Goal: Task Accomplishment & Management: Use online tool/utility

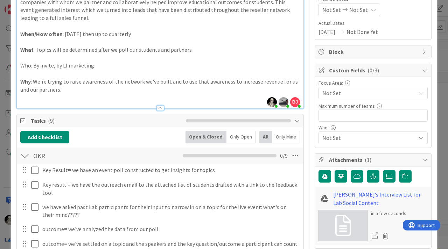
scroll to position [93, 0]
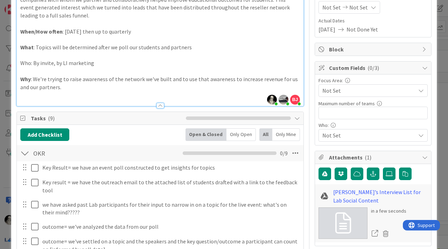
click at [26, 64] on p "Who: By invite, by LI marketing" at bounding box center [160, 63] width 280 height 8
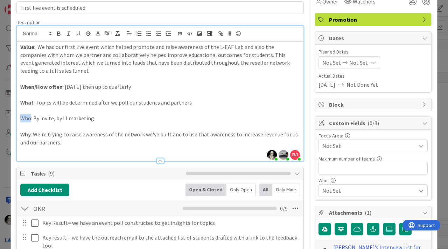
scroll to position [36, 0]
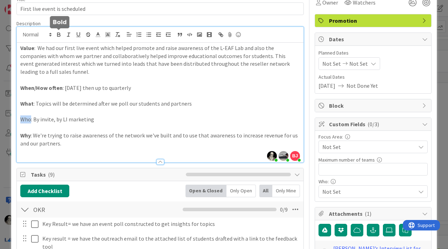
click at [59, 35] on icon "button" at bounding box center [59, 34] width 6 height 6
click at [108, 125] on p at bounding box center [160, 128] width 280 height 8
click at [107, 120] on p "Who : By invite, by LI marketing" at bounding box center [160, 119] width 280 height 8
drag, startPoint x: 41, startPoint y: 118, endPoint x: 41, endPoint y: 112, distance: 5.9
click at [41, 118] on p "Who : By invite, by LI marketing" at bounding box center [160, 119] width 280 height 8
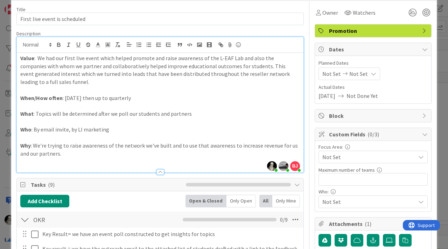
scroll to position [0, 0]
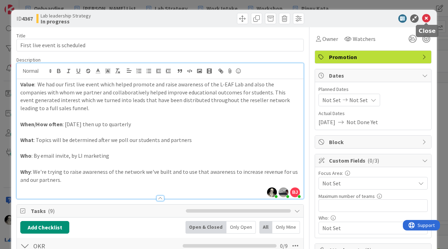
click at [428, 17] on icon at bounding box center [426, 18] width 8 height 8
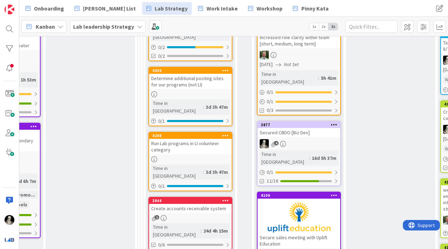
scroll to position [341, 954]
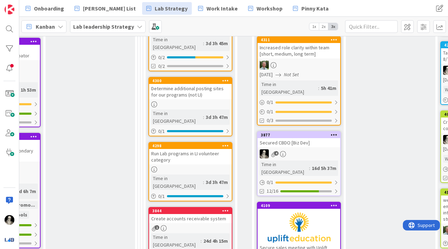
click at [318, 132] on link "3877 Secured CBDO [Biz Dev] 4 Time in Column : 16d 5h 37m 0 / 1 12/16" at bounding box center [299, 163] width 84 height 65
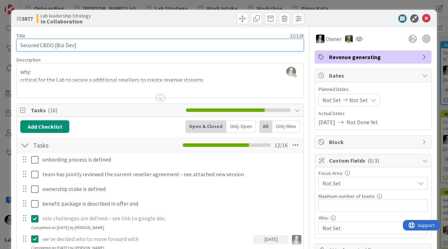
click at [29, 46] on input "Secured CBDO [Biz Dev]" at bounding box center [159, 45] width 287 height 13
type input "Onboarded CBDO [Biz Dev]"
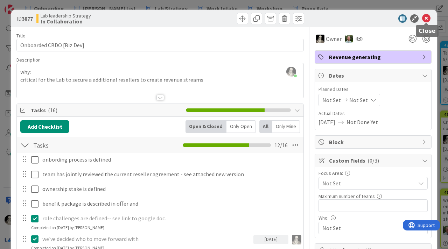
click at [427, 17] on icon at bounding box center [426, 18] width 8 height 8
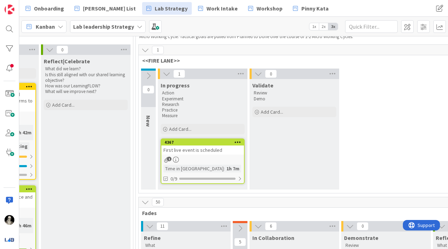
scroll to position [37, 959]
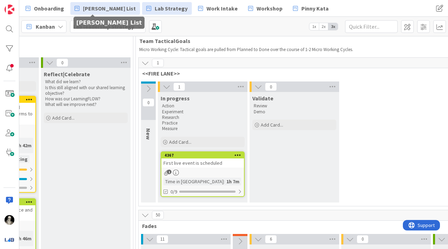
click at [95, 5] on span "[PERSON_NAME] List" at bounding box center [109, 8] width 53 height 8
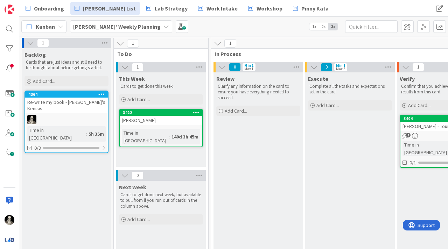
click at [84, 108] on div "Re-write my book - [PERSON_NAME]'s Kenisis" at bounding box center [66, 105] width 83 height 15
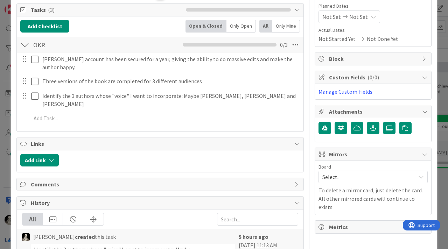
scroll to position [78, 0]
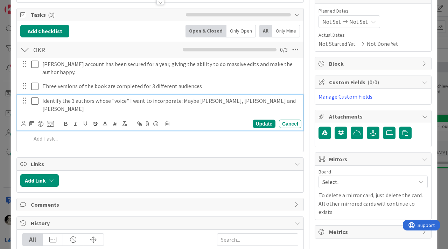
click at [297, 97] on p "Identify the 3 authors whose "voice" I want to incorporate: Maybe [PERSON_NAME]…" at bounding box center [170, 105] width 256 height 16
click at [263, 120] on div "Update" at bounding box center [264, 124] width 23 height 8
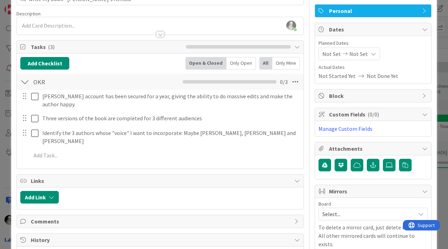
scroll to position [47, 0]
